Goal: Find contact information

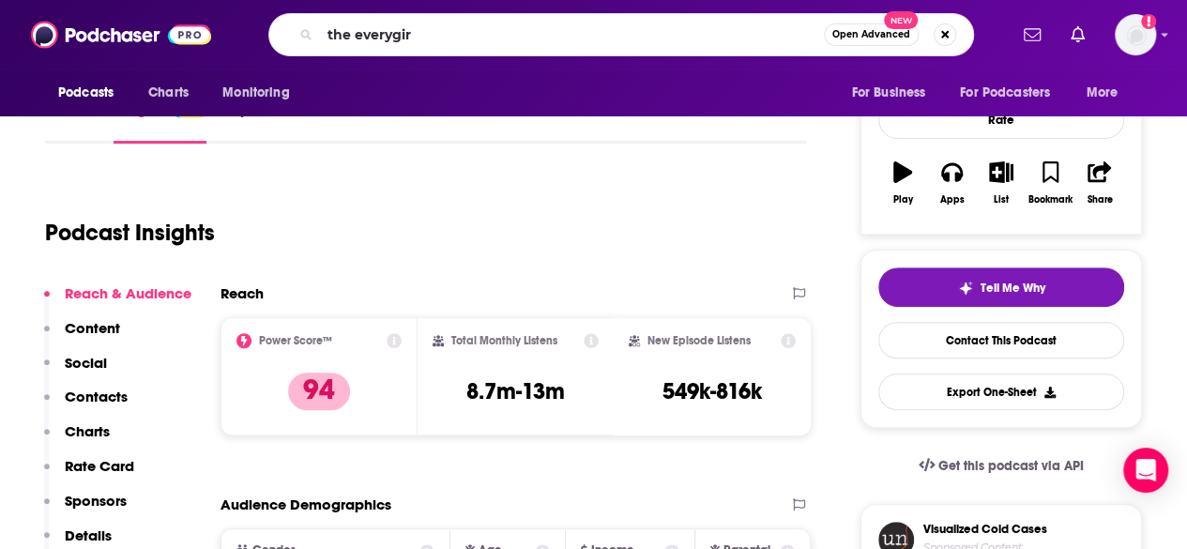
type input "the everygirl"
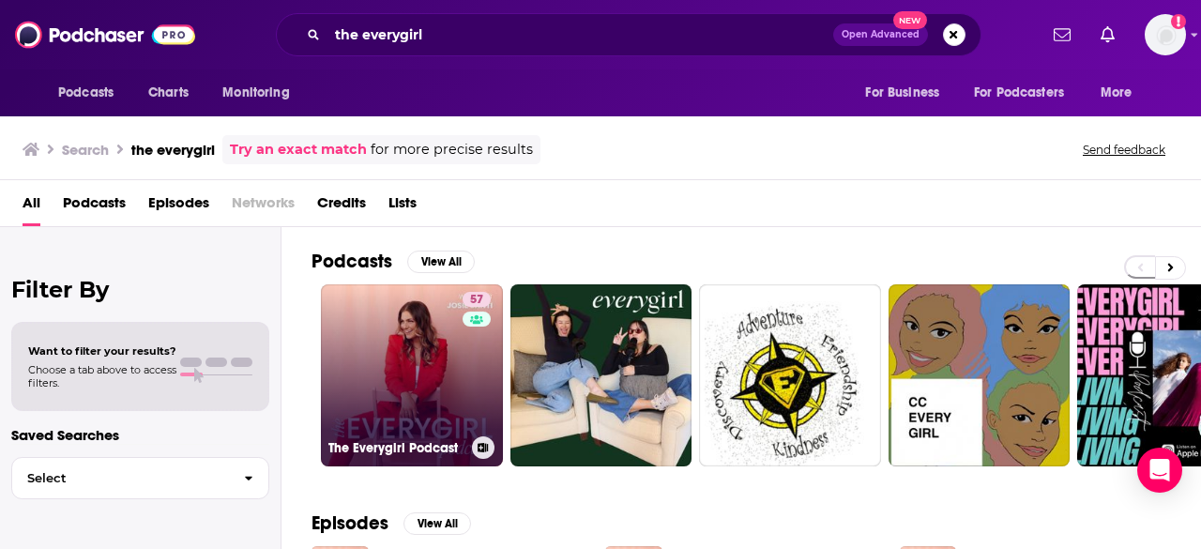
click at [409, 400] on link "57 The Everygirl Podcast" at bounding box center [412, 375] width 182 height 182
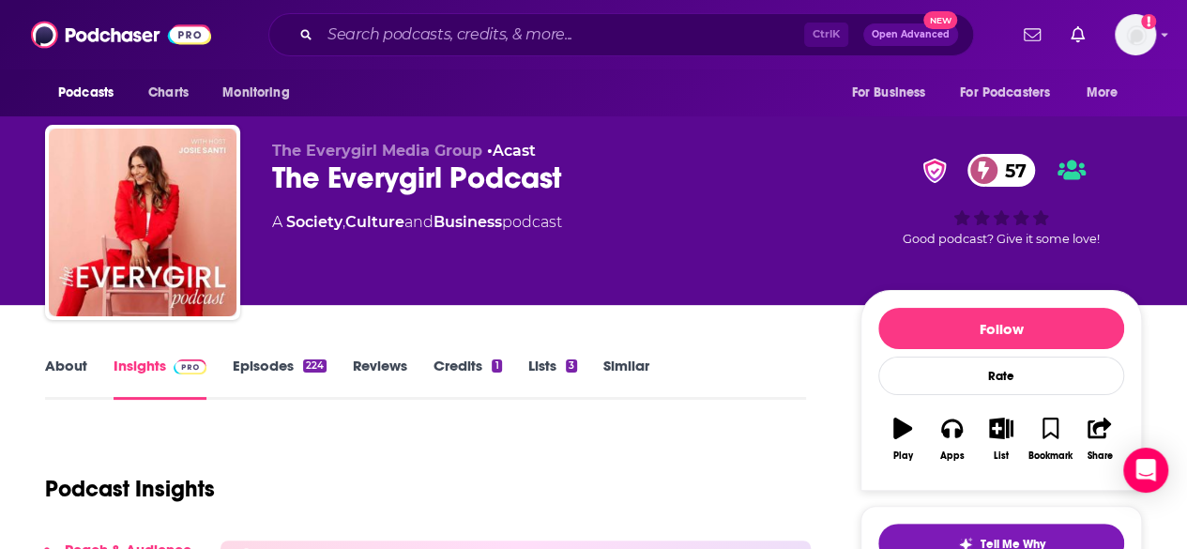
scroll to position [188, 0]
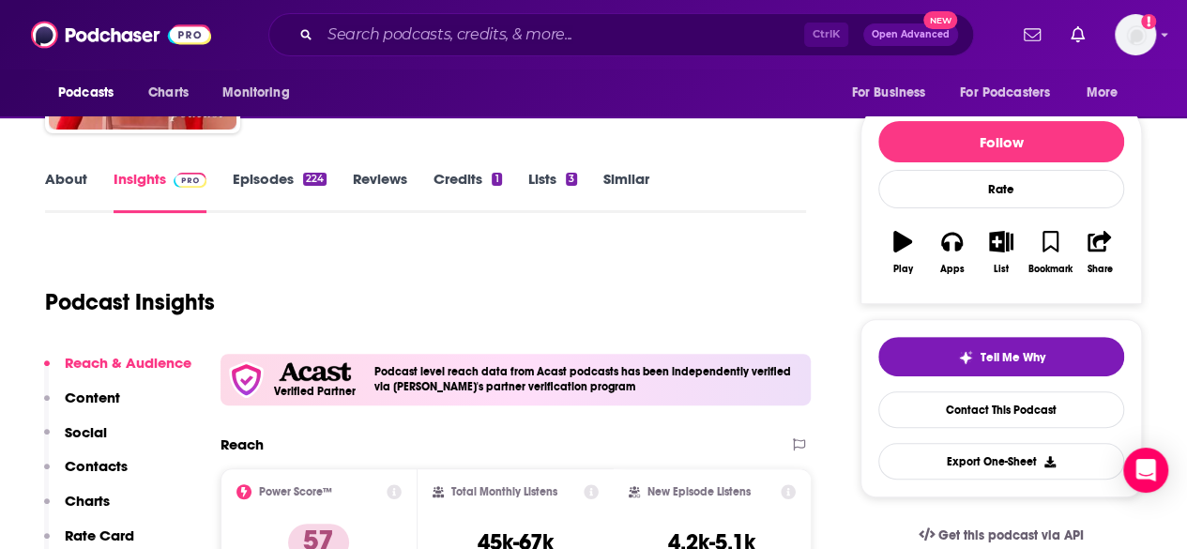
click at [94, 460] on p "Contacts" at bounding box center [96, 466] width 63 height 18
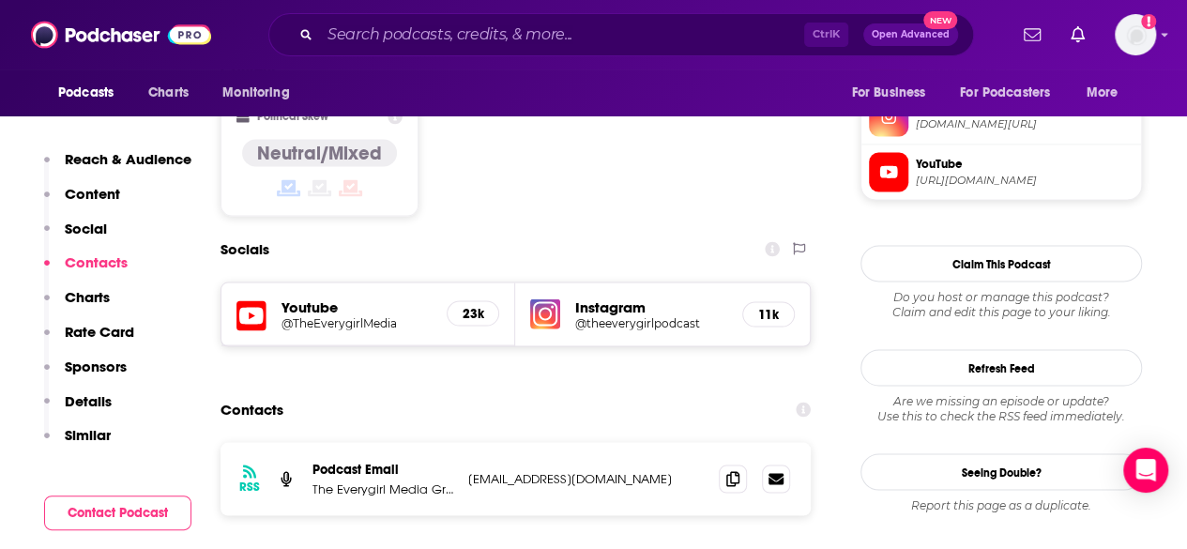
scroll to position [1650, 0]
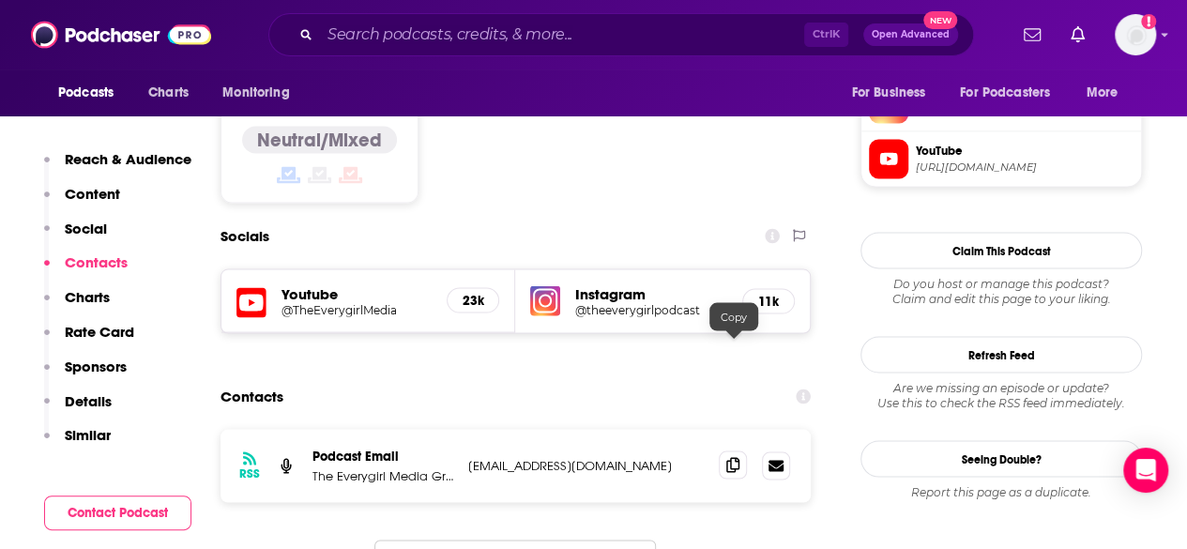
click at [734, 457] on icon at bounding box center [733, 464] width 13 height 15
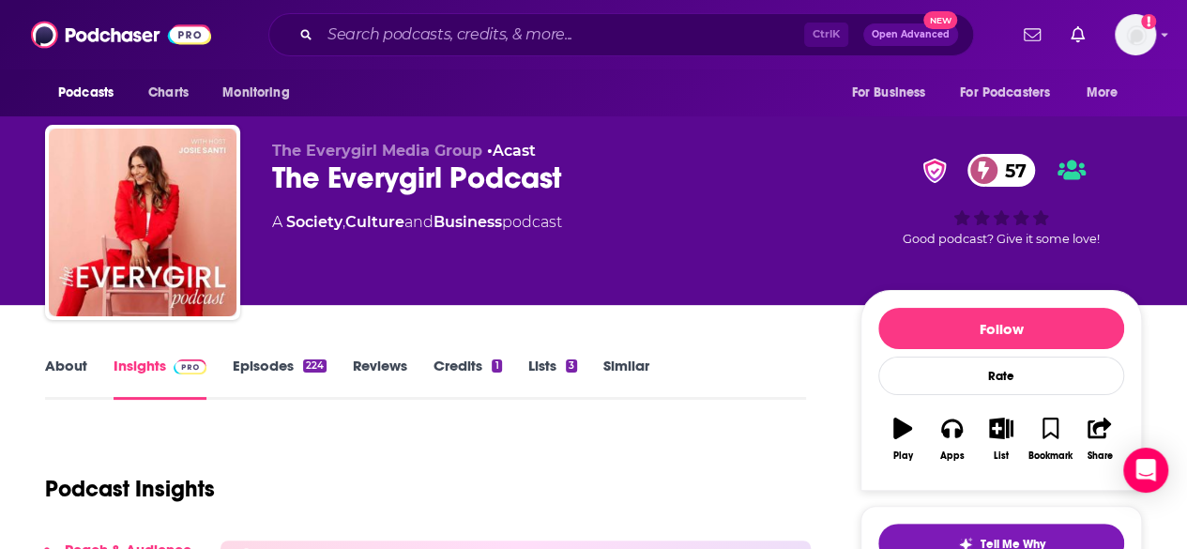
scroll to position [0, 0]
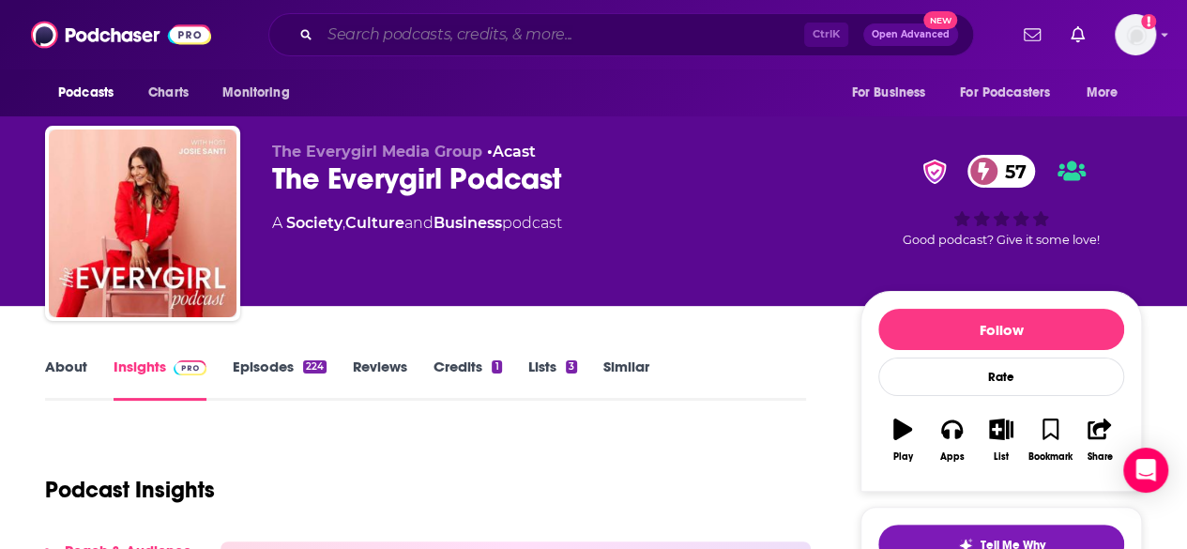
click at [490, 40] on input "Search podcasts, credits, & more..." at bounding box center [562, 35] width 484 height 30
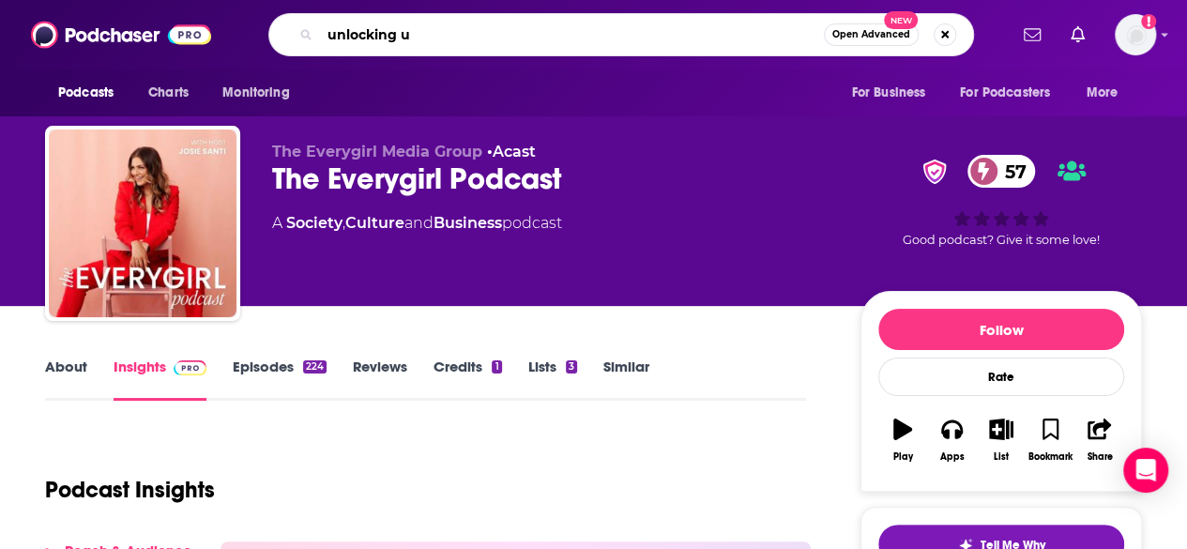
type input "unlocking us"
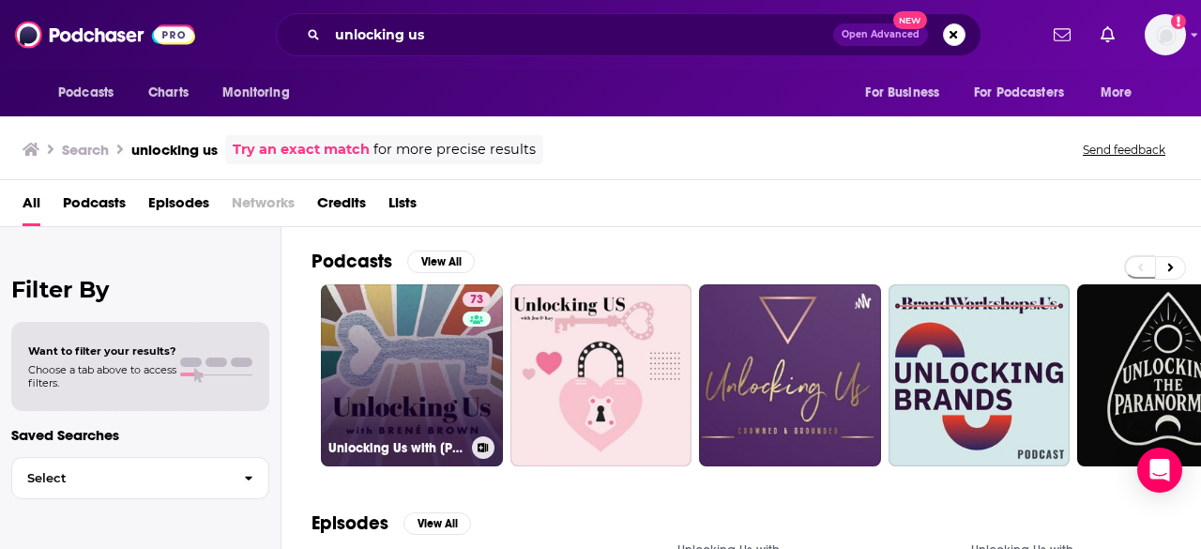
click at [428, 339] on link "73 Unlocking Us with [PERSON_NAME]" at bounding box center [412, 375] width 182 height 182
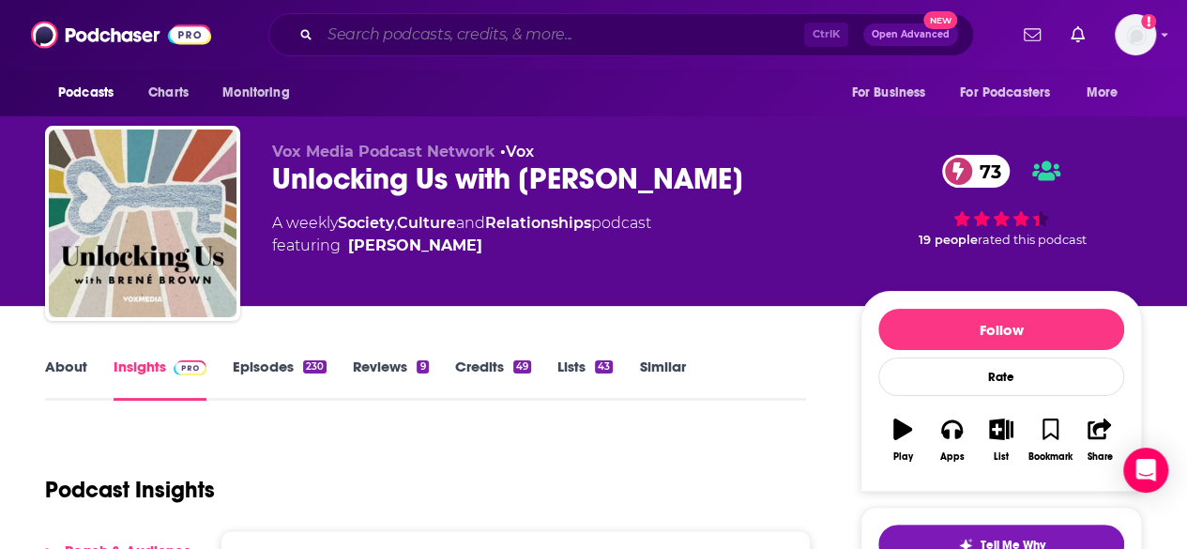
click at [448, 38] on input "Search podcasts, credits, & more..." at bounding box center [562, 35] width 484 height 30
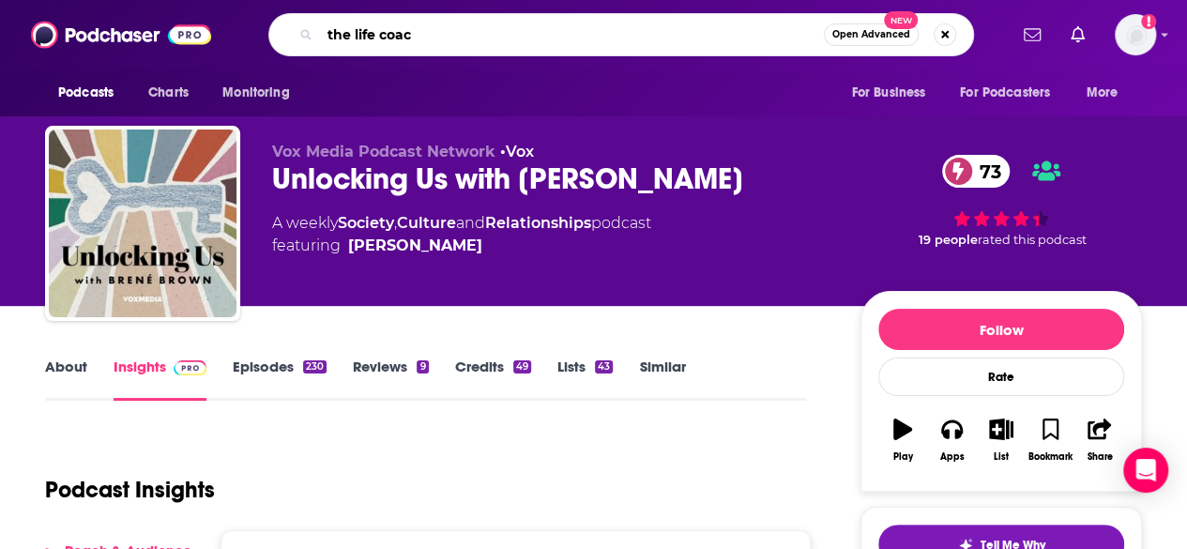
type input "the life coach"
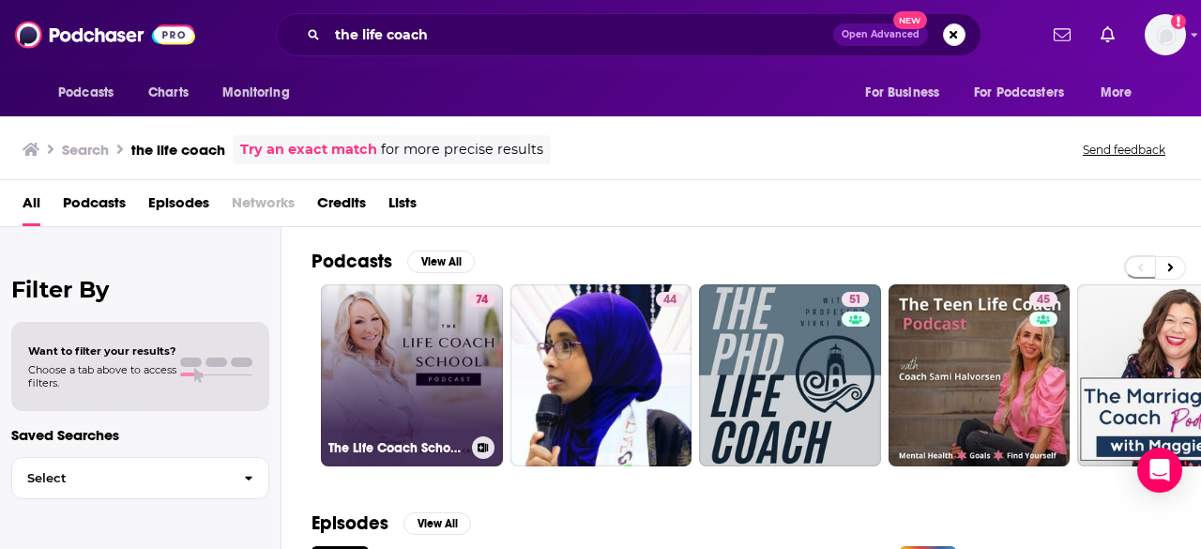
click at [439, 320] on link "74 The Life Coach School Podcast" at bounding box center [412, 375] width 182 height 182
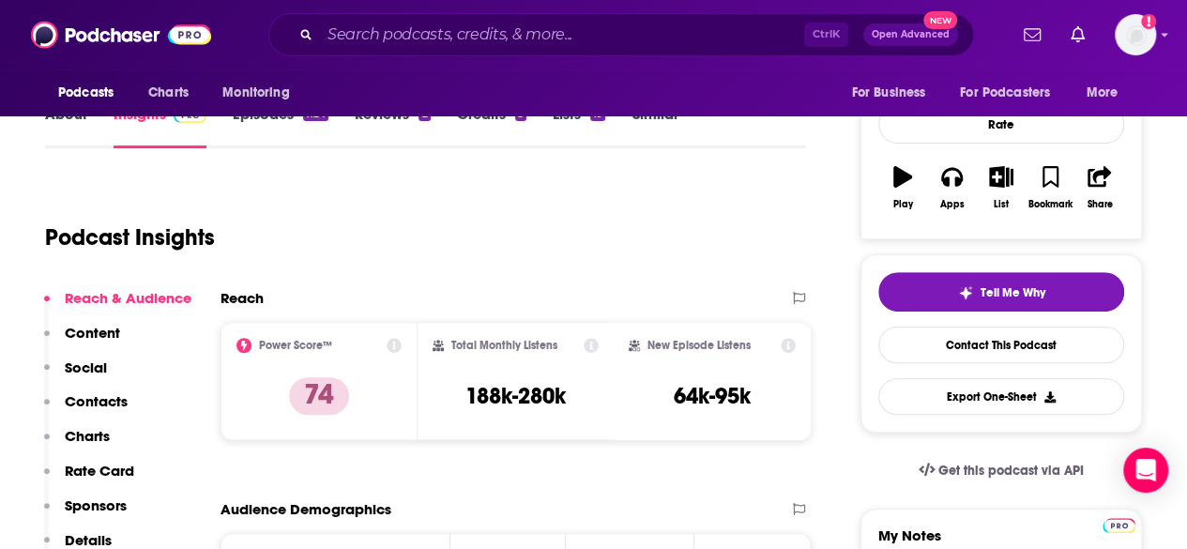
scroll to position [282, 0]
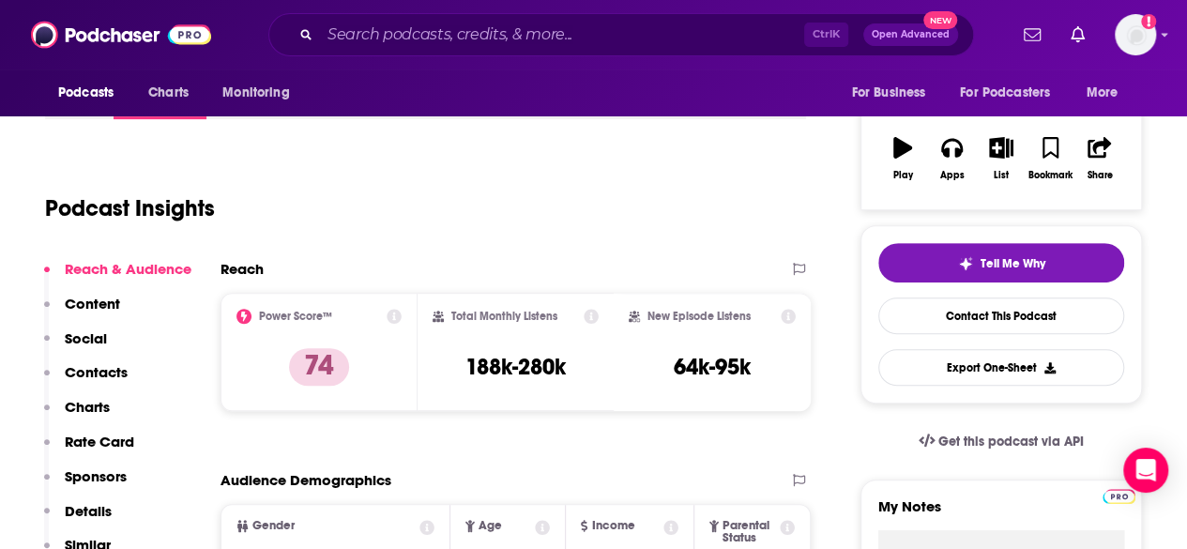
click at [108, 371] on p "Contacts" at bounding box center [96, 372] width 63 height 18
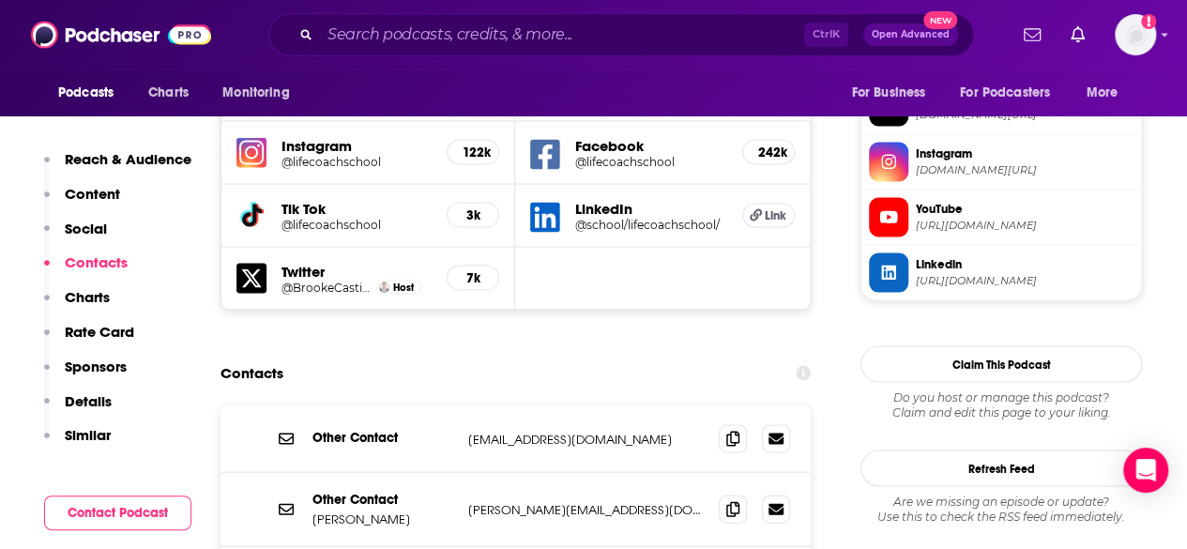
scroll to position [1738, 0]
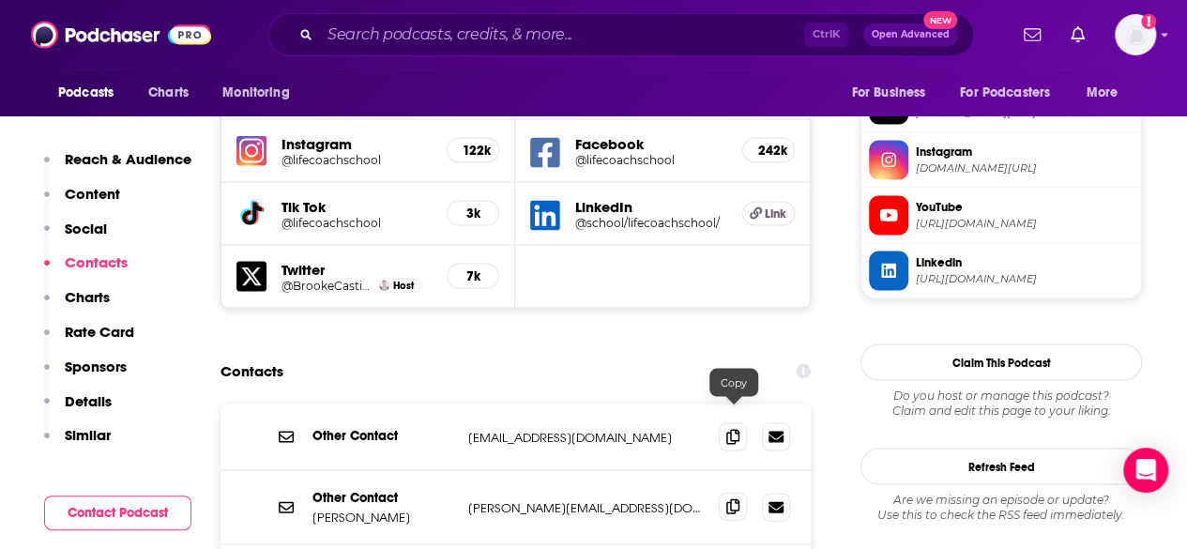
click at [738, 498] on icon at bounding box center [733, 505] width 13 height 15
